Goal: Navigation & Orientation: Find specific page/section

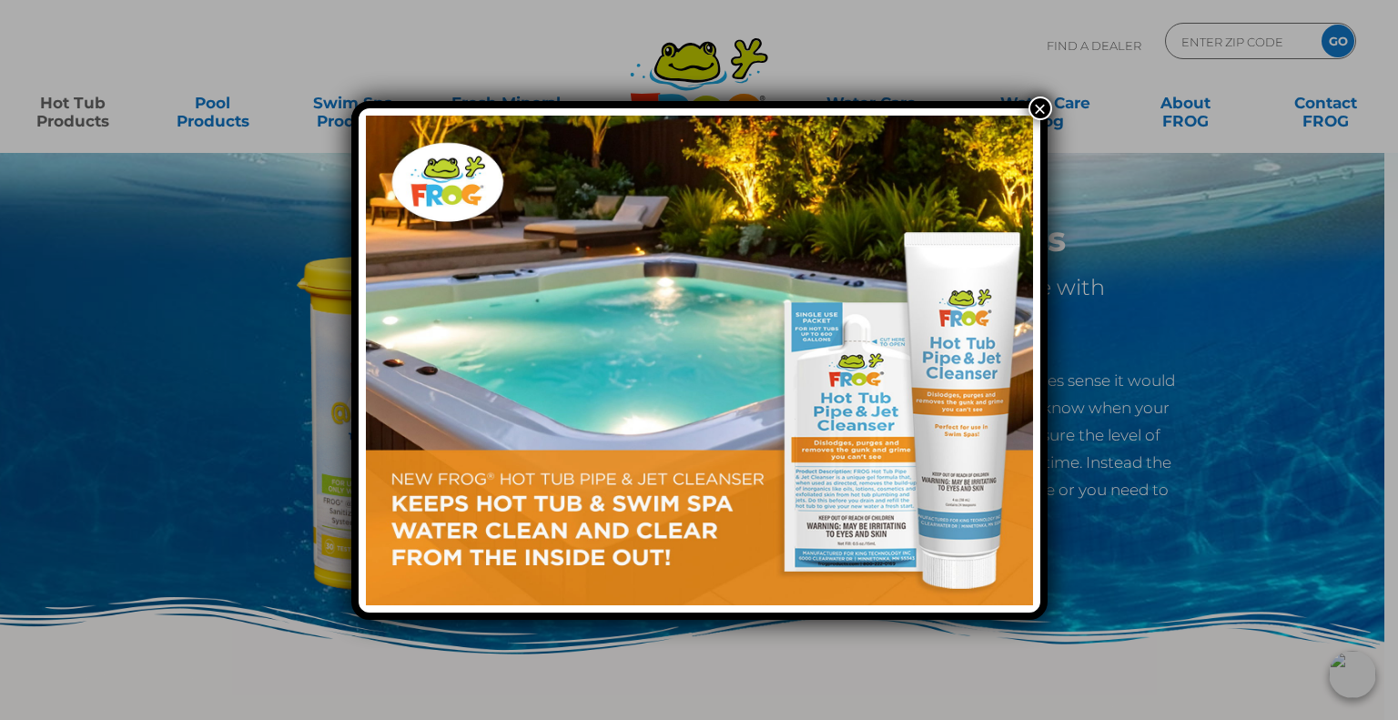
click at [1048, 102] on button "×" at bounding box center [1041, 109] width 24 height 24
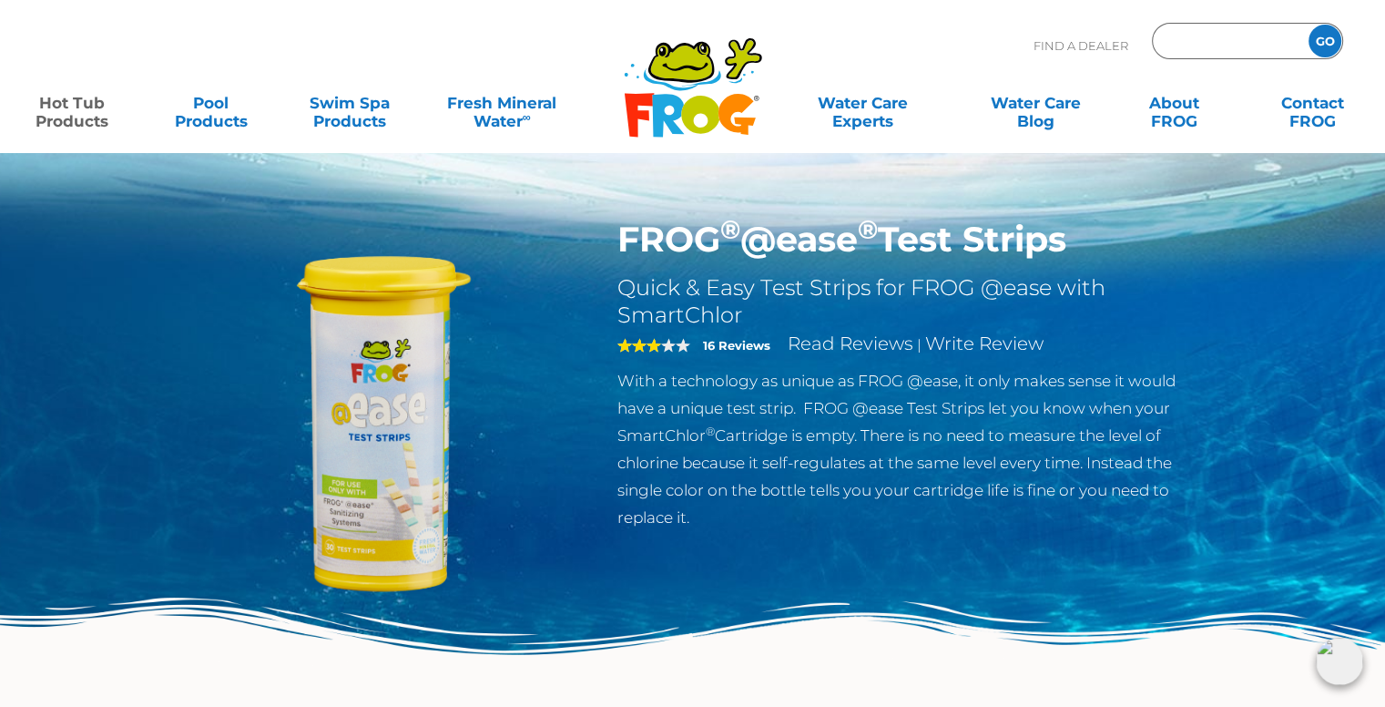
click at [1215, 46] on input "Zip Code Form" at bounding box center [1227, 41] width 123 height 26
type input "02189"
click at [1322, 44] on input "GO" at bounding box center [1324, 41] width 33 height 33
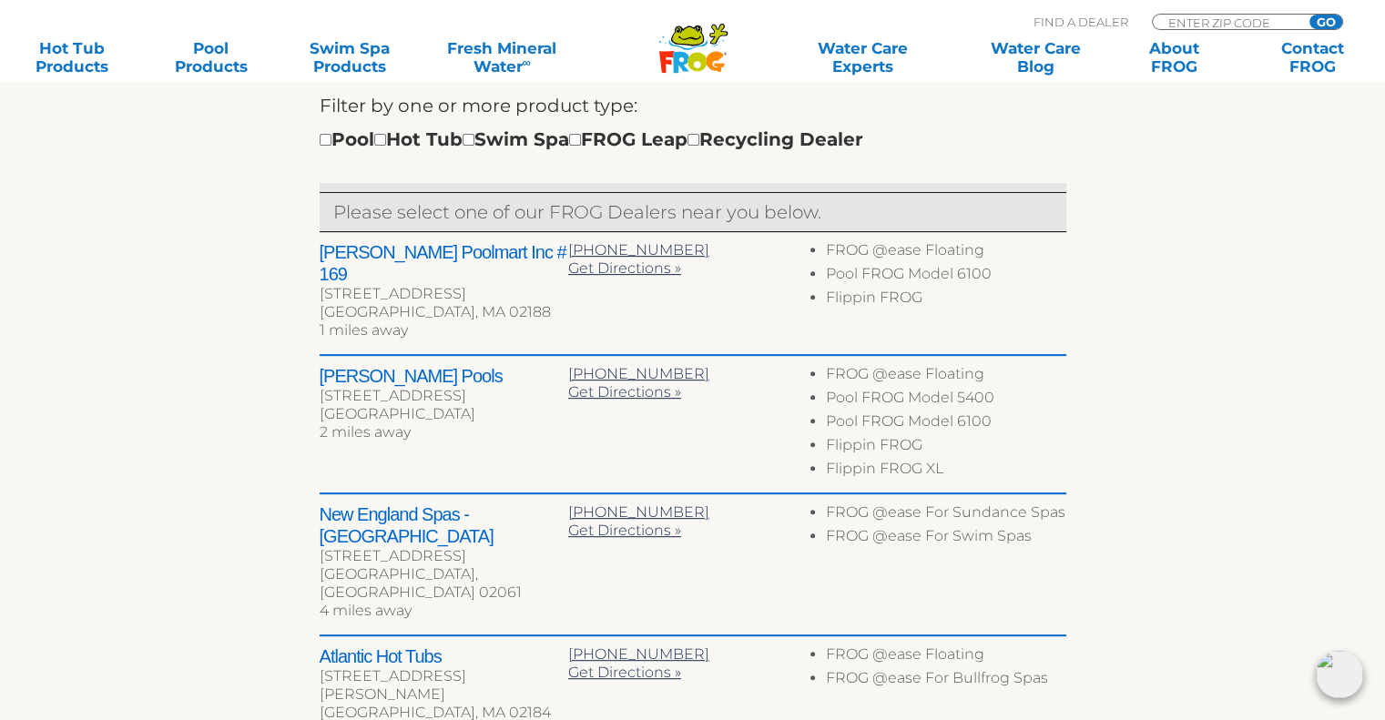
scroll to position [546, 0]
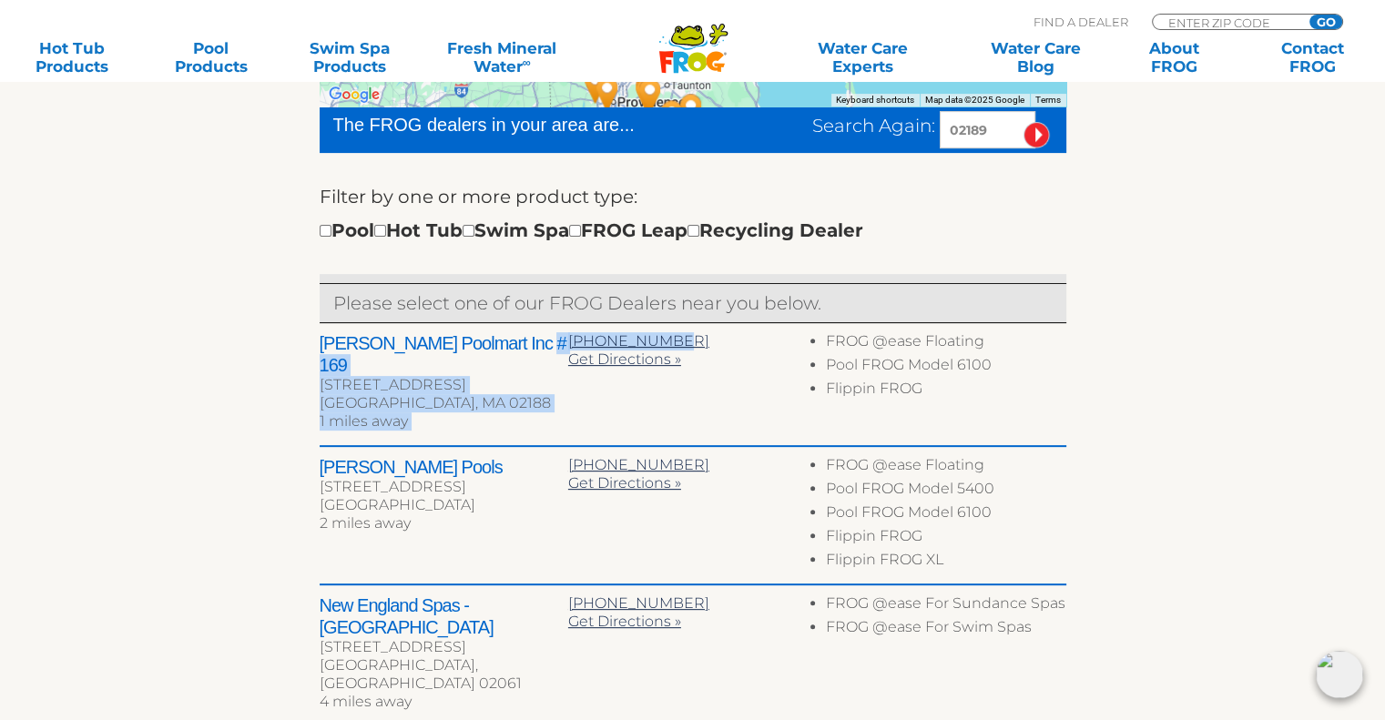
drag, startPoint x: 680, startPoint y: 338, endPoint x: 557, endPoint y: 341, distance: 122.9
click at [557, 341] on div "[PERSON_NAME] Poolmart Inc # 169 [STREET_ADDRESS] 1 miles away [PHONE_NUMBER] G…" at bounding box center [693, 385] width 747 height 124
click at [554, 412] on div "1 miles away" at bounding box center [444, 421] width 249 height 18
